Goal: Transaction & Acquisition: Purchase product/service

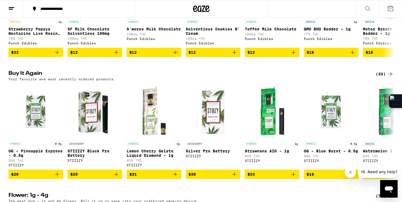
scroll to position [379, 0]
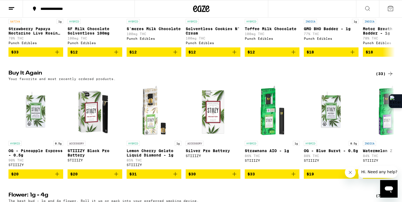
click at [19, 10] on button at bounding box center [11, 8] width 23 height 17
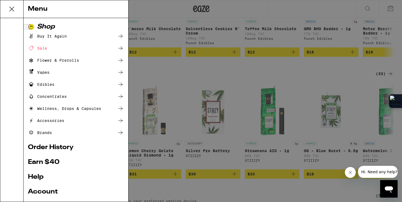
click at [65, 36] on div "Buy It Again" at bounding box center [47, 36] width 39 height 7
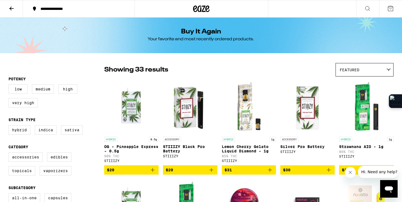
click at [154, 173] on icon "Add to bag" at bounding box center [152, 169] width 7 height 7
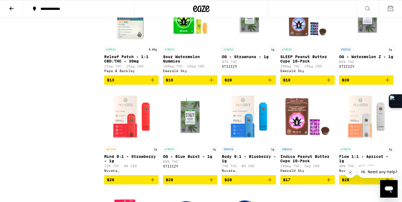
scroll to position [497, 0]
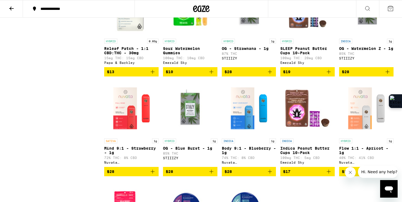
click at [124, 125] on img "Open page for Mind 9:1 - Strawberry - 1g from Nuvata (CA)" at bounding box center [131, 108] width 54 height 55
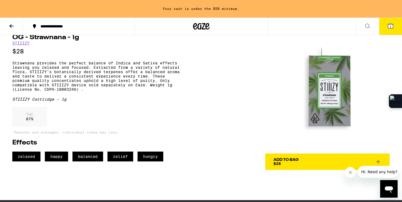
scroll to position [38, 0]
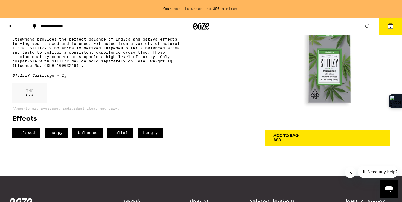
click at [380, 139] on icon at bounding box center [378, 137] width 7 height 7
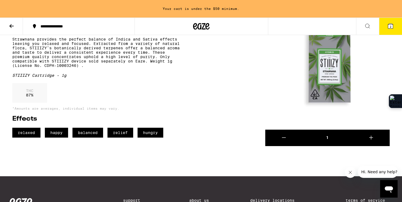
click at [392, 33] on button "2" at bounding box center [390, 26] width 23 height 17
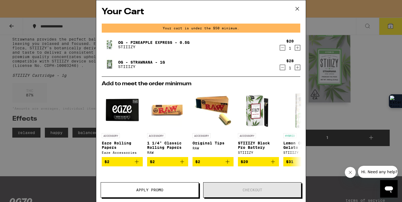
click at [300, 7] on icon at bounding box center [298, 9] width 8 height 8
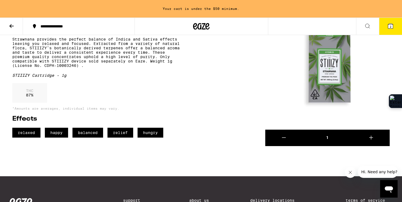
click at [362, 28] on button at bounding box center [367, 26] width 23 height 17
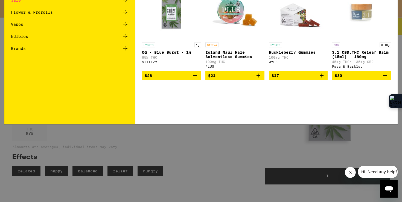
click at [222, 10] on input "Search for Products" at bounding box center [200, 9] width 361 height 5
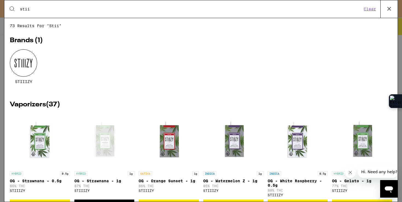
type input "stii"
click at [36, 61] on div at bounding box center [23, 62] width 27 height 27
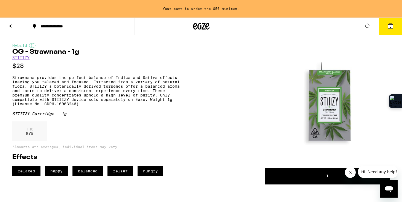
click at [36, 61] on div "Hybrid OG - Strawnana - 1g STIIIZY $28" at bounding box center [97, 56] width 170 height 26
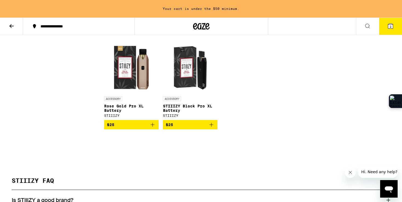
scroll to position [1554, 0]
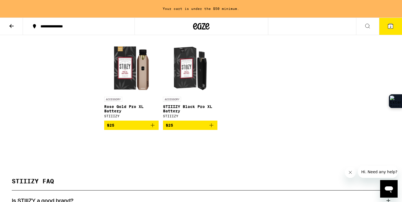
click at [385, 29] on button "2" at bounding box center [390, 26] width 23 height 17
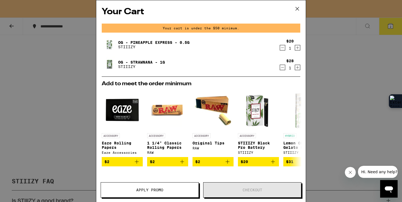
click at [297, 6] on icon at bounding box center [298, 9] width 8 height 8
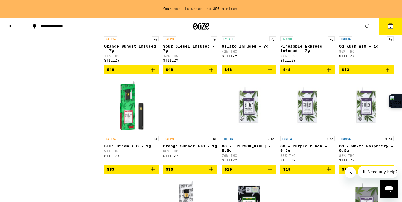
scroll to position [346, 0]
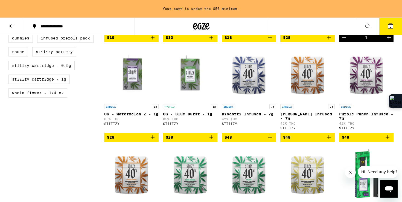
click at [212, 140] on icon "Add to bag" at bounding box center [211, 137] width 7 height 7
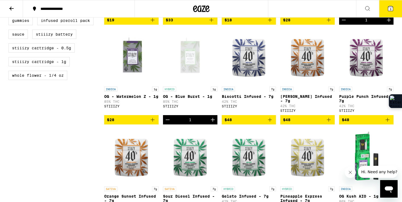
scroll to position [328, 0]
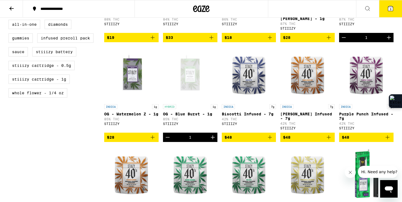
click at [389, 6] on icon at bounding box center [391, 8] width 5 height 5
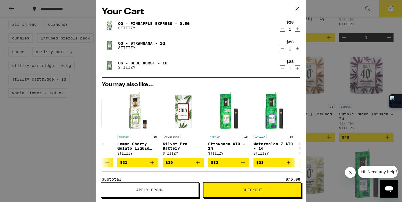
click at [300, 8] on icon at bounding box center [298, 9] width 8 height 8
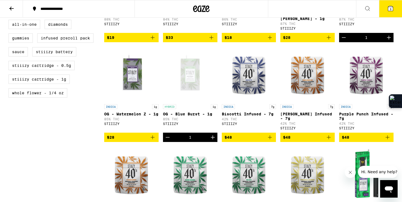
click at [45, 5] on button "**********" at bounding box center [79, 9] width 112 height 16
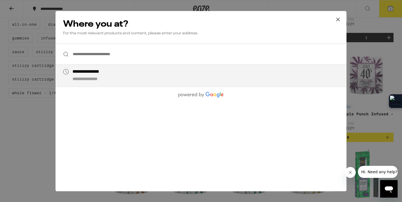
click at [103, 52] on input "**********" at bounding box center [201, 54] width 291 height 21
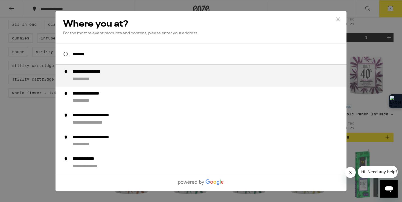
click at [103, 77] on div "**********" at bounding box center [212, 75] width 279 height 13
type input "**********"
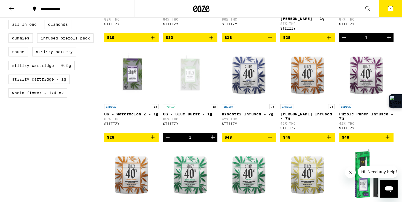
click at [392, 7] on icon at bounding box center [391, 8] width 5 height 5
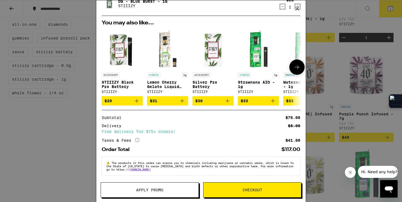
scroll to position [66, 0]
click at [245, 187] on button "Checkout" at bounding box center [252, 189] width 98 height 15
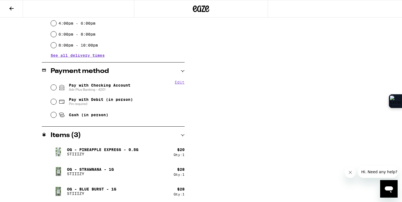
scroll to position [185, 0]
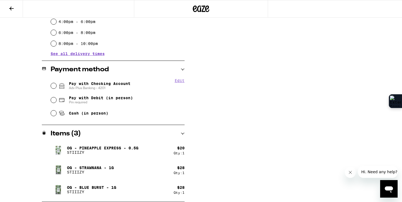
click at [114, 84] on span "Pay with Checking Account Adv Plus Banking - 4201" at bounding box center [100, 85] width 62 height 9
click at [56, 84] on input "Pay with Checking Account Adv Plus Banking - 4201" at bounding box center [53, 85] width 5 height 5
radio input "true"
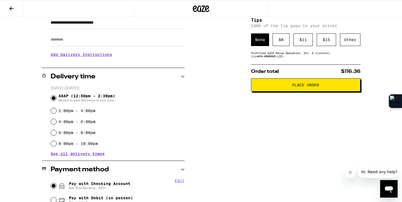
scroll to position [0, 0]
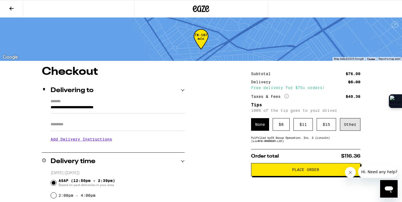
click at [358, 128] on div "Other" at bounding box center [350, 124] width 21 height 13
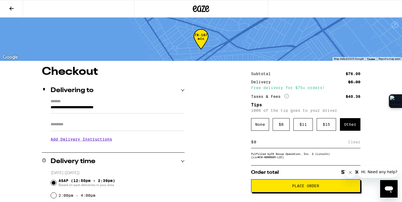
click at [272, 143] on input at bounding box center [301, 141] width 95 height 5
type input "7"
click at [280, 188] on span "Place Order" at bounding box center [306, 186] width 100 height 4
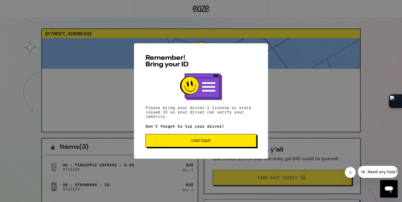
click at [239, 149] on div "Remember! Bring your ID Please bring your driver's license or state issued ID s…" at bounding box center [201, 100] width 134 height 115
click at [239, 139] on button "Continue" at bounding box center [201, 140] width 111 height 13
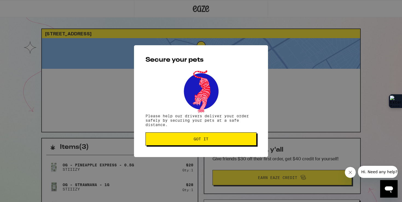
click at [238, 133] on button "Got it" at bounding box center [201, 138] width 111 height 13
